Goal: Check status

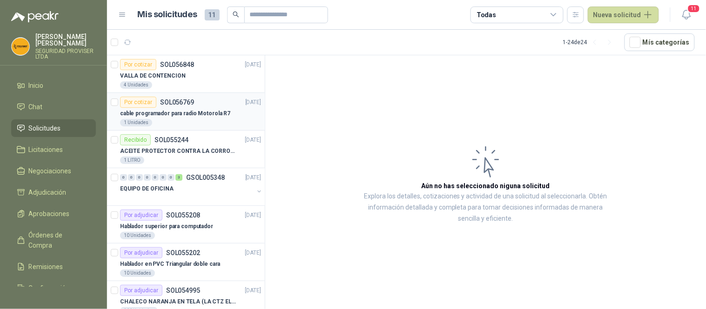
click at [180, 122] on div "1 Unidades" at bounding box center [190, 122] width 141 height 7
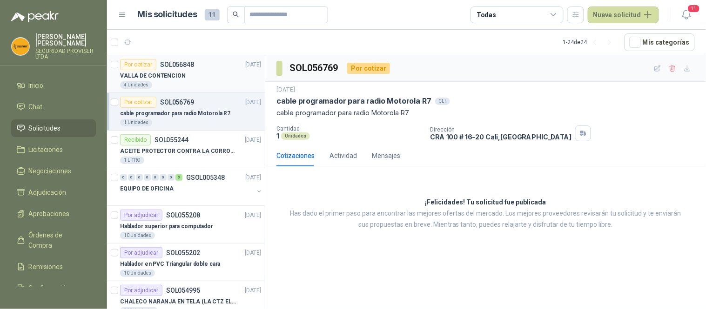
click at [208, 83] on div "4 Unidades" at bounding box center [190, 84] width 141 height 7
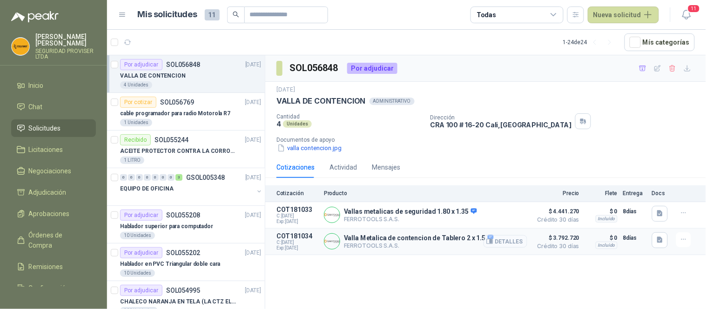
click at [517, 241] on button "Detalles" at bounding box center [506, 241] width 44 height 13
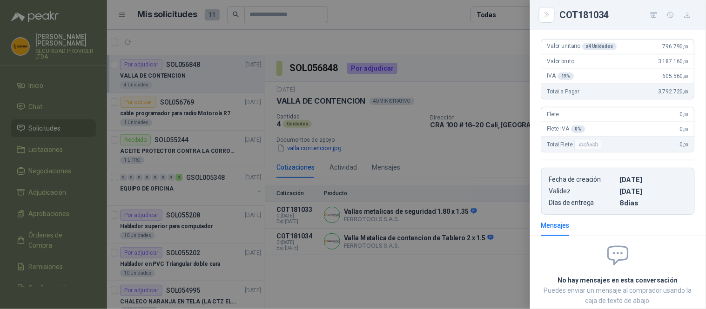
scroll to position [90, 0]
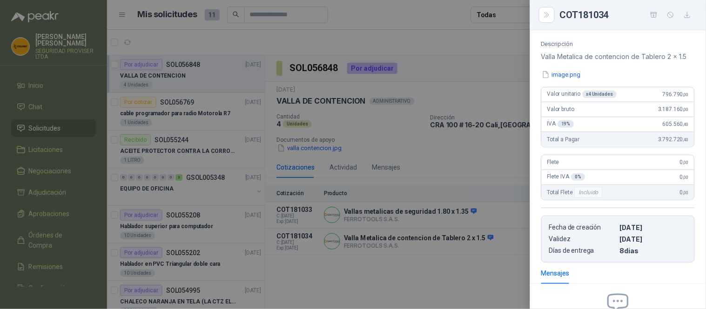
click at [457, 143] on div at bounding box center [353, 154] width 706 height 309
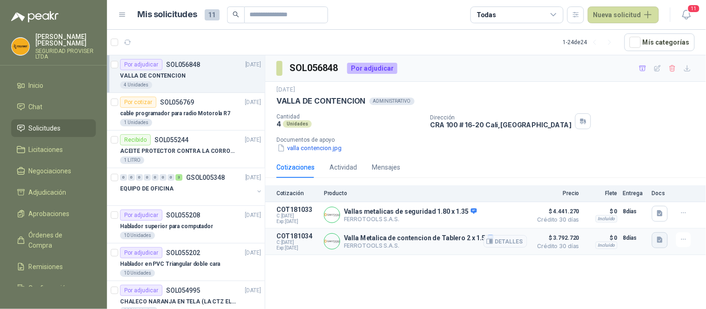
click at [659, 238] on icon "button" at bounding box center [660, 240] width 6 height 6
click at [641, 224] on button "image.png" at bounding box center [641, 220] width 40 height 10
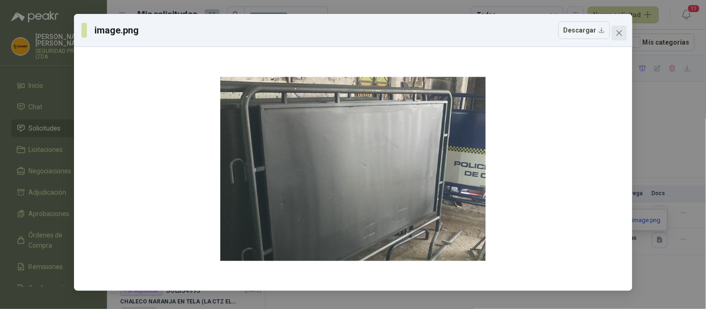
click at [618, 36] on icon "close" at bounding box center [619, 32] width 7 height 7
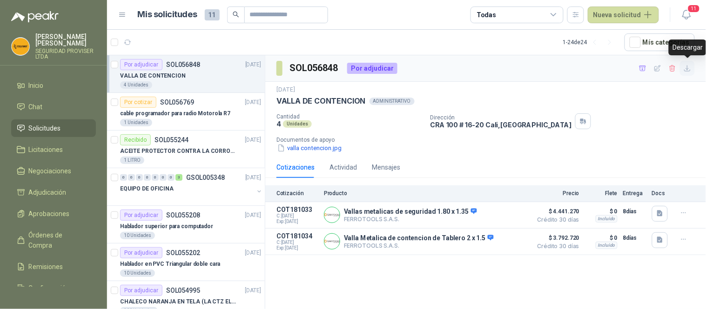
click at [687, 66] on icon "button" at bounding box center [688, 69] width 6 height 6
click at [168, 159] on div "1 LITRO" at bounding box center [190, 160] width 141 height 7
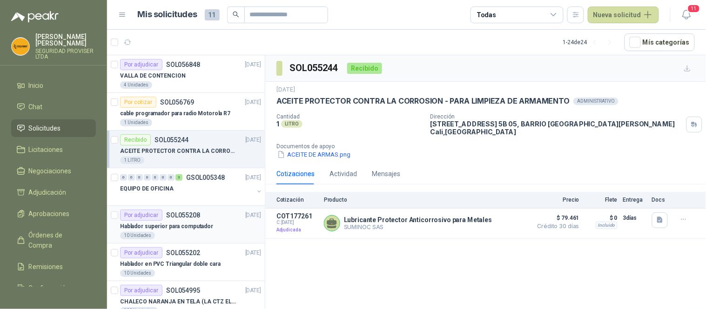
click at [221, 227] on div "Hablador superior para computador" at bounding box center [190, 226] width 141 height 11
